Goal: Information Seeking & Learning: Learn about a topic

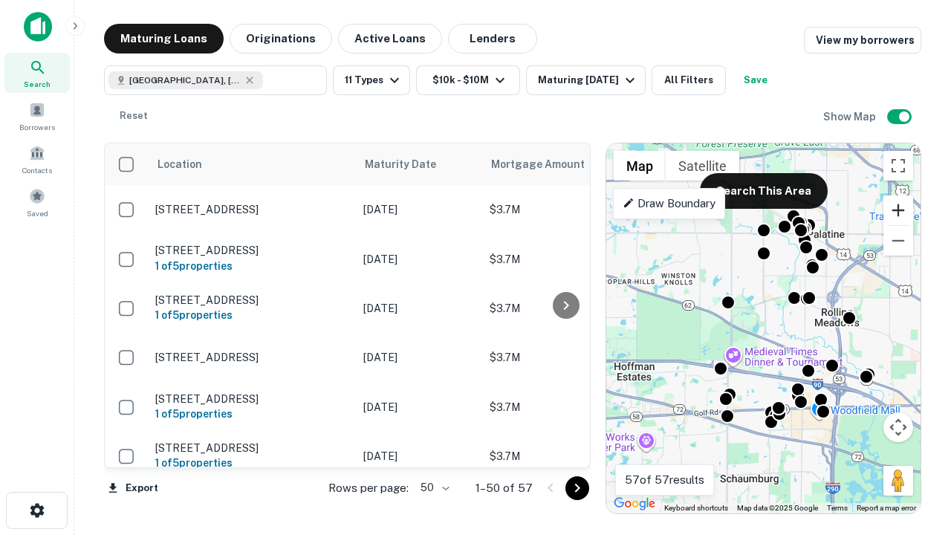
click at [898, 210] on button "Zoom in" at bounding box center [899, 210] width 30 height 30
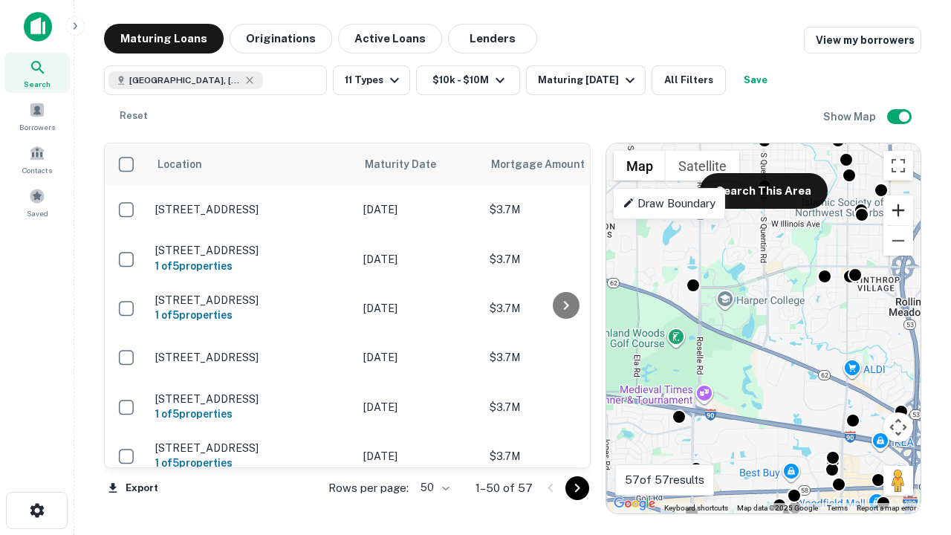
click at [898, 210] on button "Zoom in" at bounding box center [899, 210] width 30 height 30
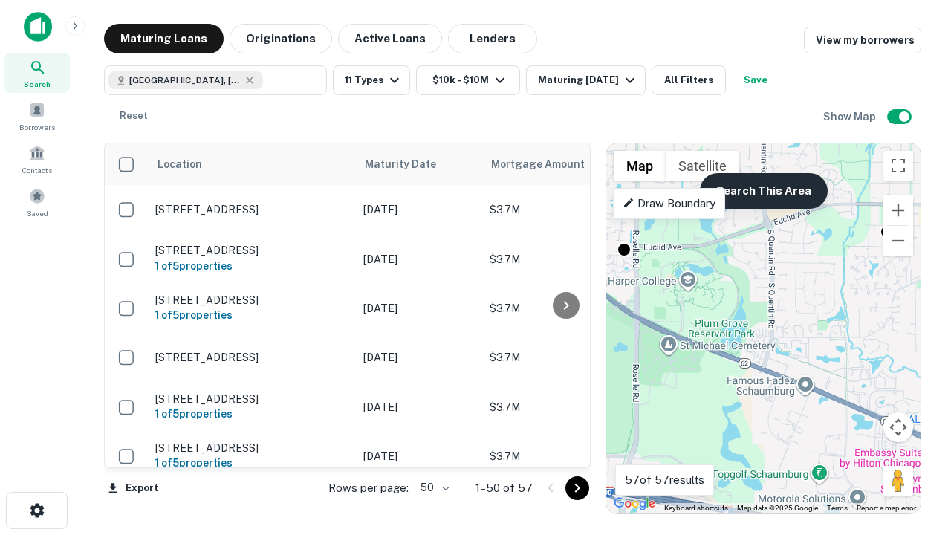
click at [763, 191] on button "Search This Area" at bounding box center [764, 191] width 128 height 36
